Goal: Check status: Check status

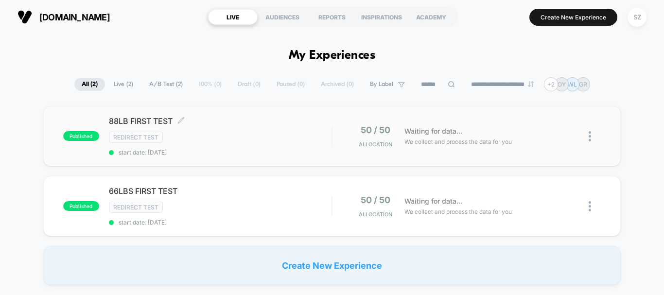
click at [144, 121] on span "88LB FIRST TEST Click to edit experience details" at bounding box center [220, 121] width 223 height 10
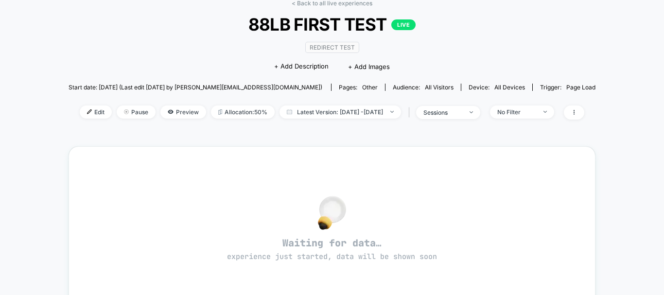
scroll to position [49, 0]
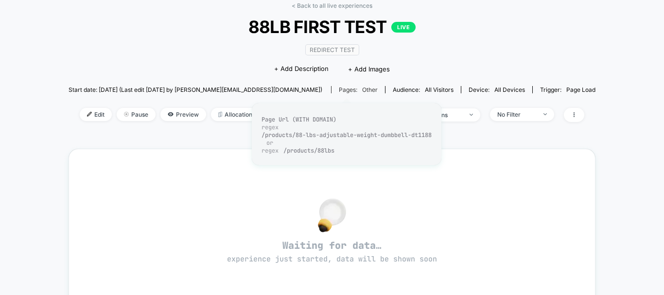
click at [347, 92] on div "Pages: other" at bounding box center [358, 89] width 39 height 7
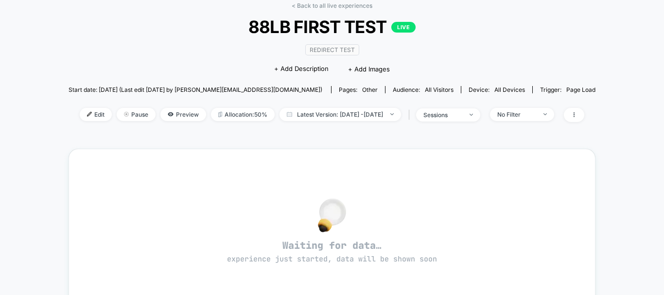
click at [625, 119] on div "< Back to all live experiences 88LB FIRST TEST LIVE Redirect Test Click to edit…" at bounding box center [332, 252] width 664 height 535
